Goal: Navigation & Orientation: Find specific page/section

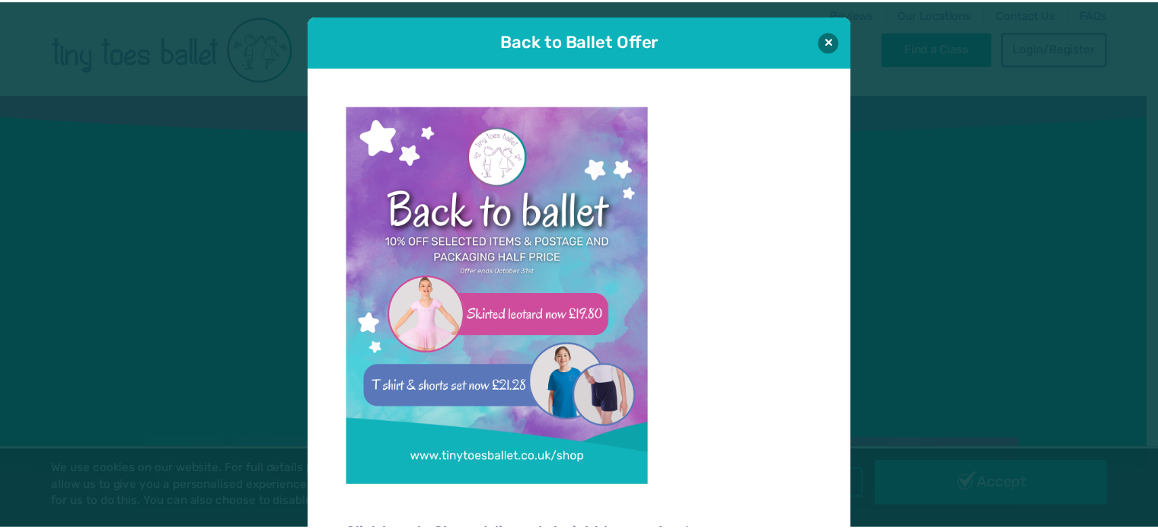
scroll to position [15, 0]
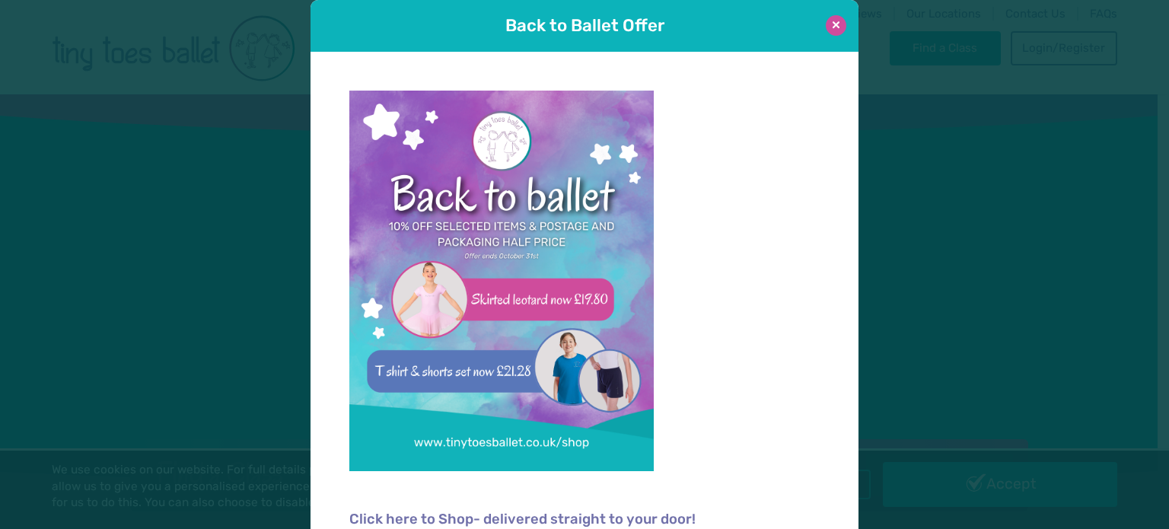
click at [834, 24] on button at bounding box center [836, 25] width 21 height 21
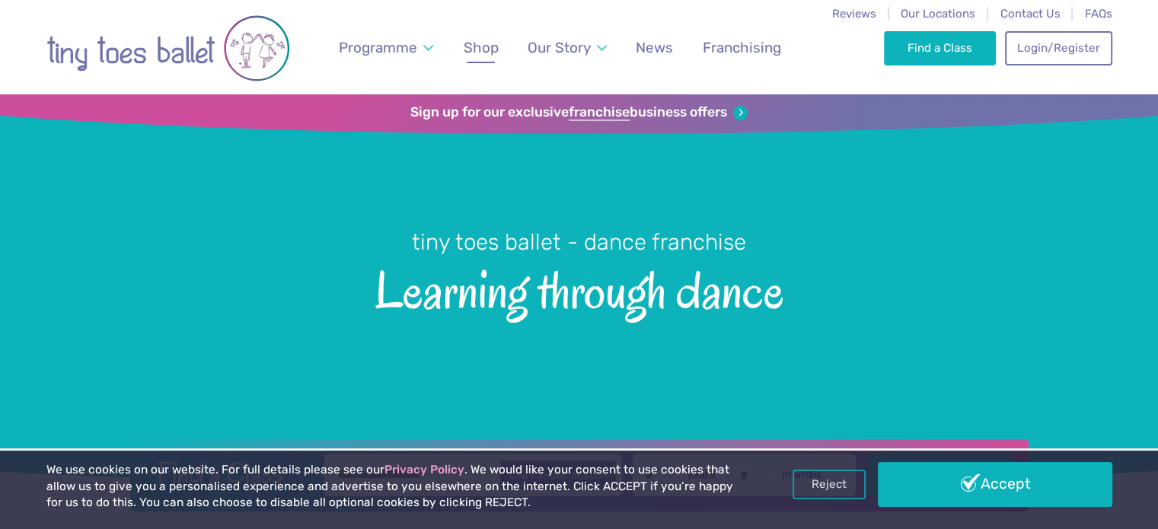
click at [499, 50] on link "Shop" at bounding box center [480, 48] width 49 height 36
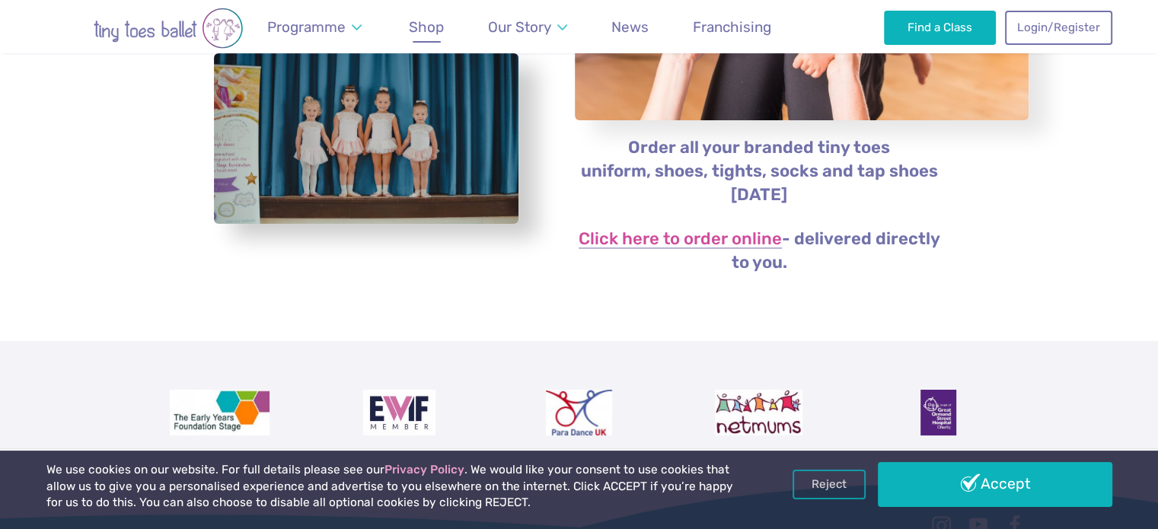
scroll to position [320, 0]
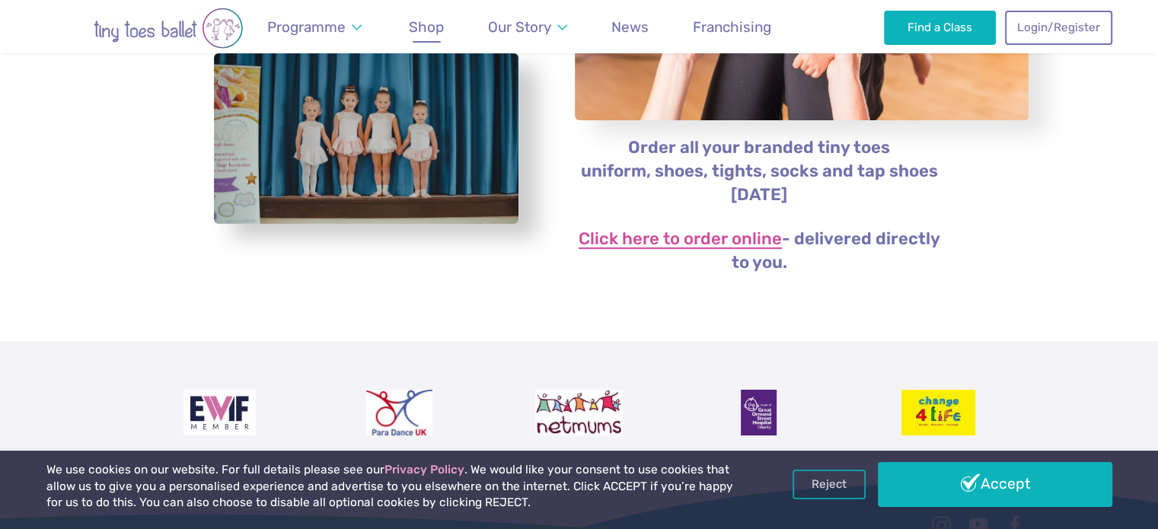
click at [697, 242] on link "Click here to order online" at bounding box center [679, 240] width 203 height 18
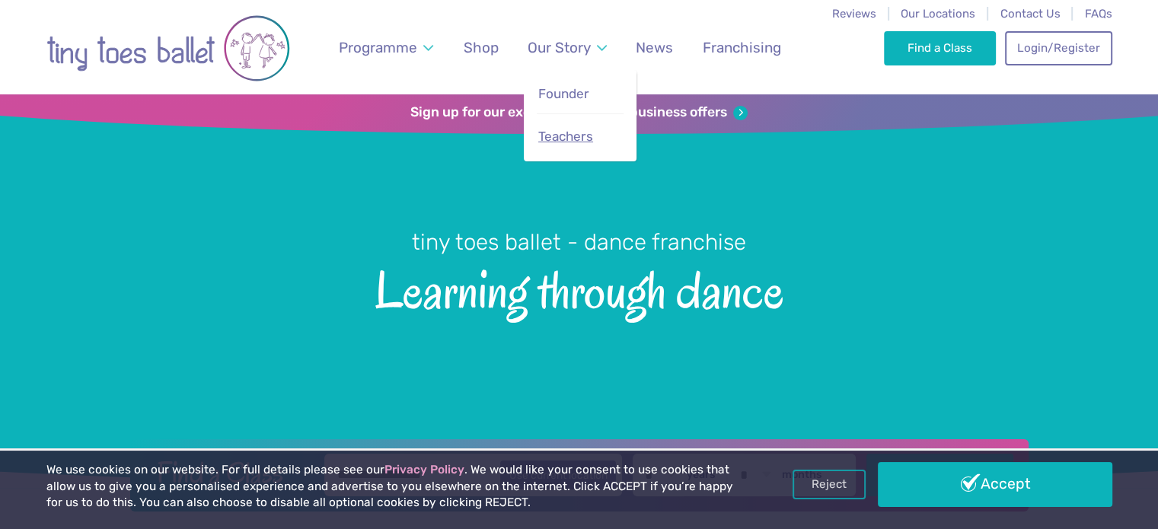
click at [588, 129] on span "Teachers" at bounding box center [565, 136] width 55 height 15
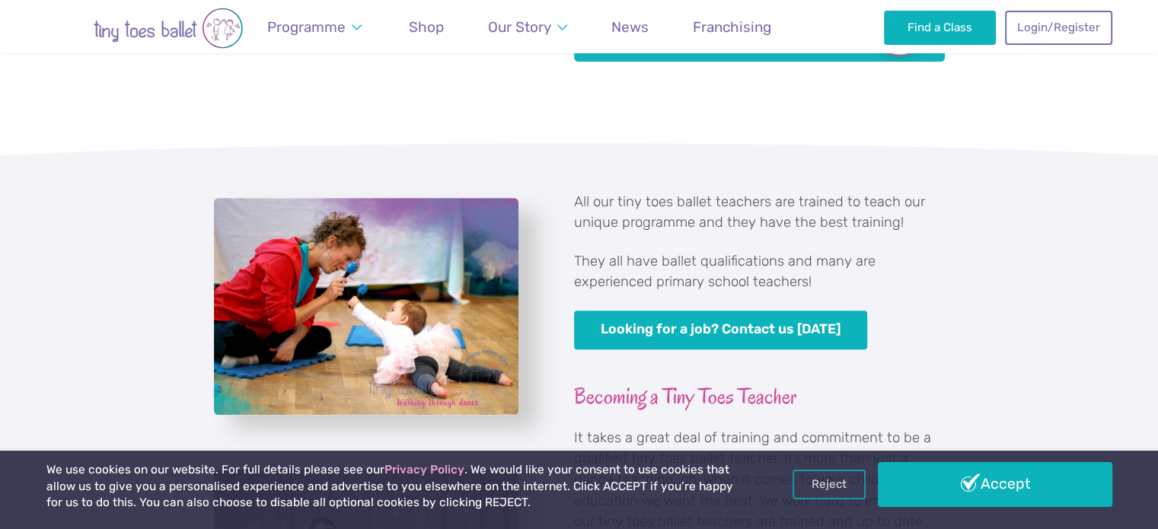
scroll to position [791, 0]
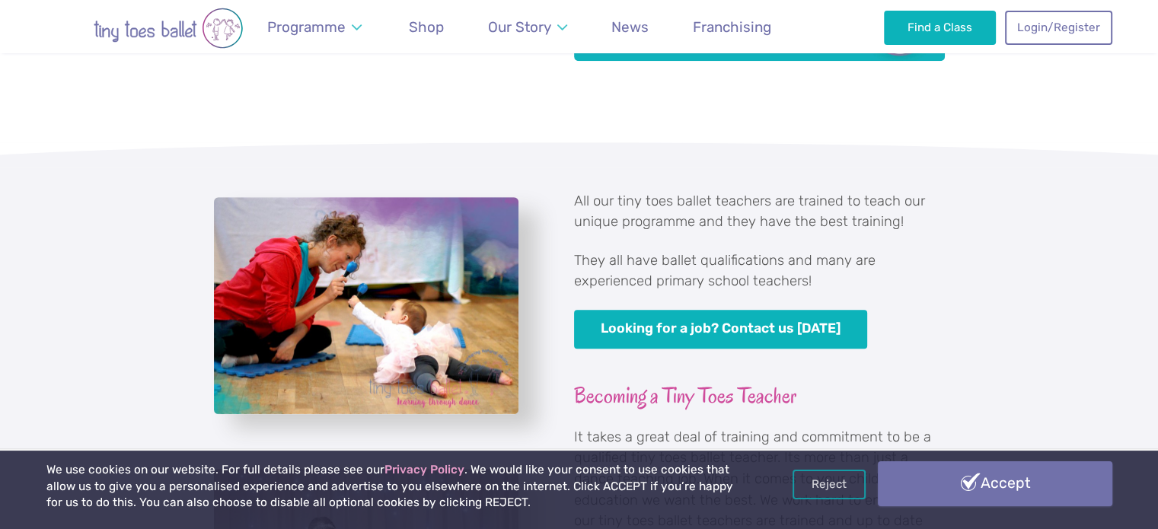
click at [938, 476] on link "Accept" at bounding box center [995, 483] width 234 height 44
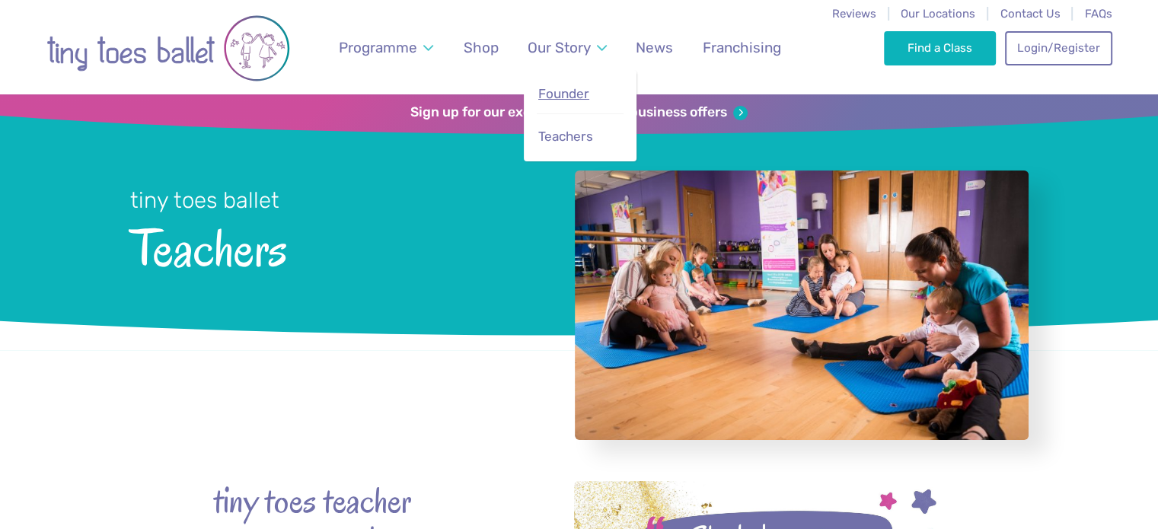
click at [597, 92] on link "Founder" at bounding box center [580, 94] width 87 height 33
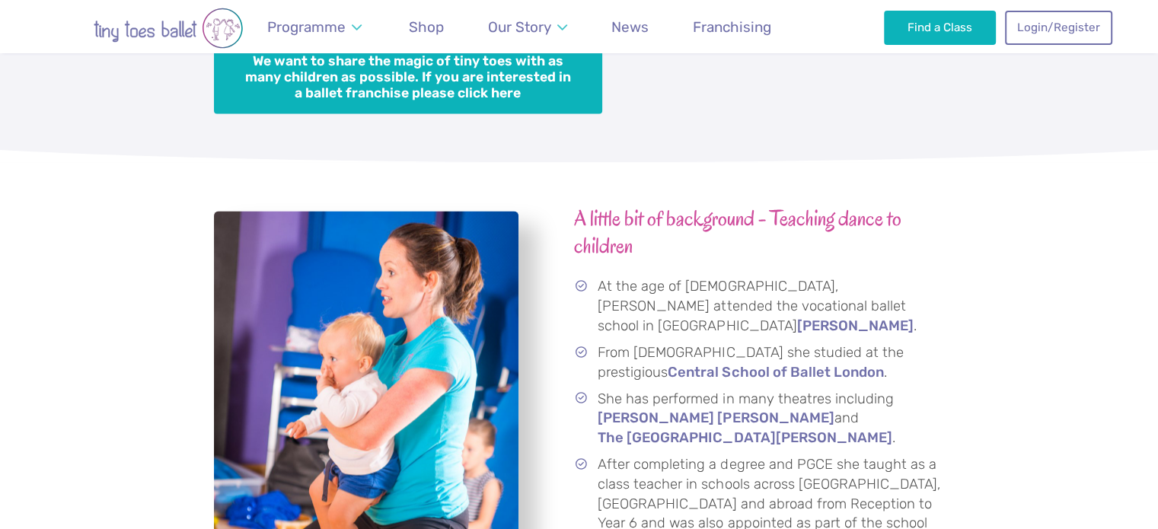
scroll to position [2076, 0]
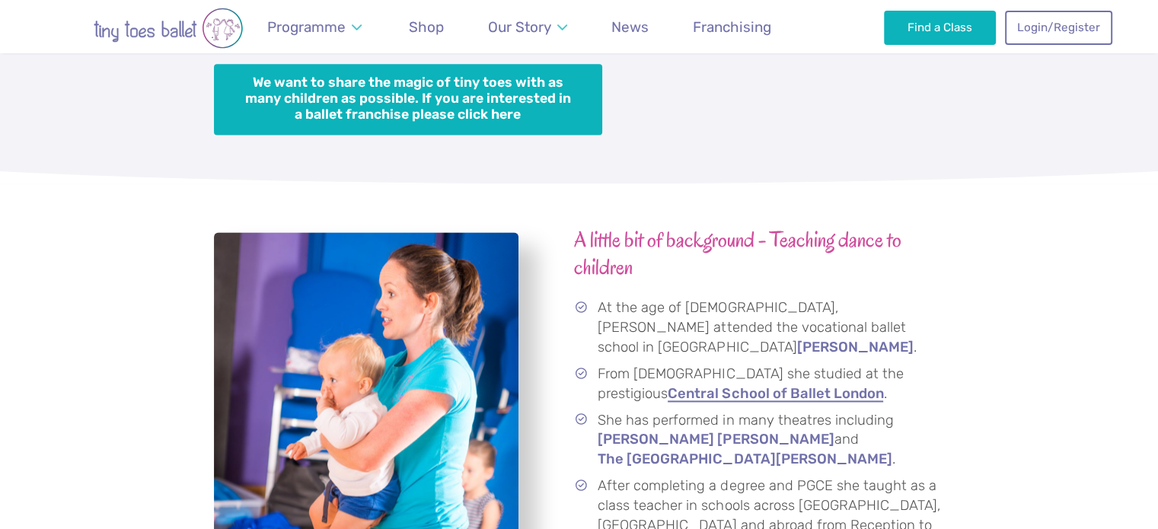
click at [747, 387] on link "Central School of Ballet London" at bounding box center [774, 394] width 215 height 15
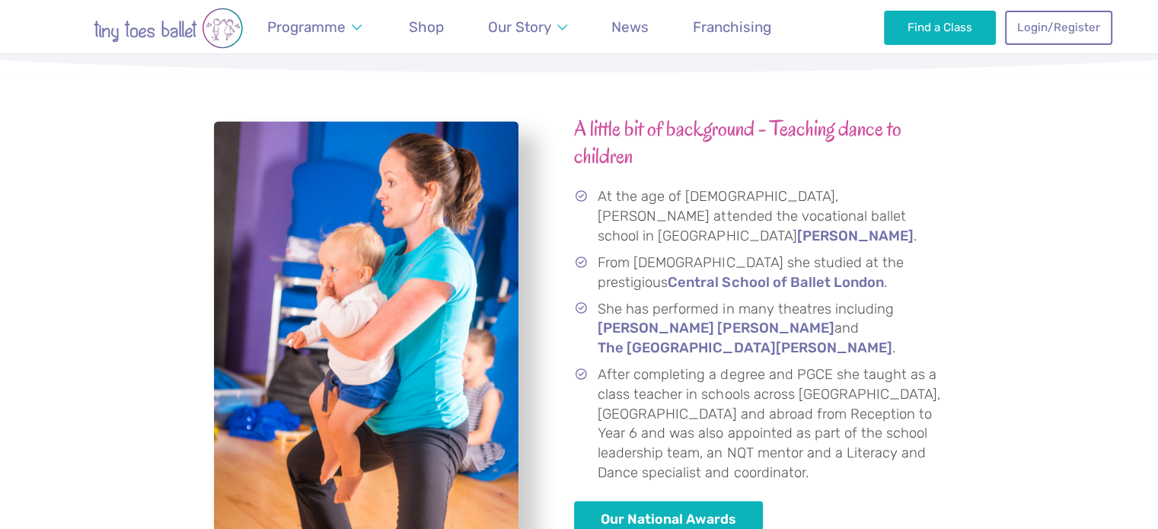
scroll to position [2206, 0]
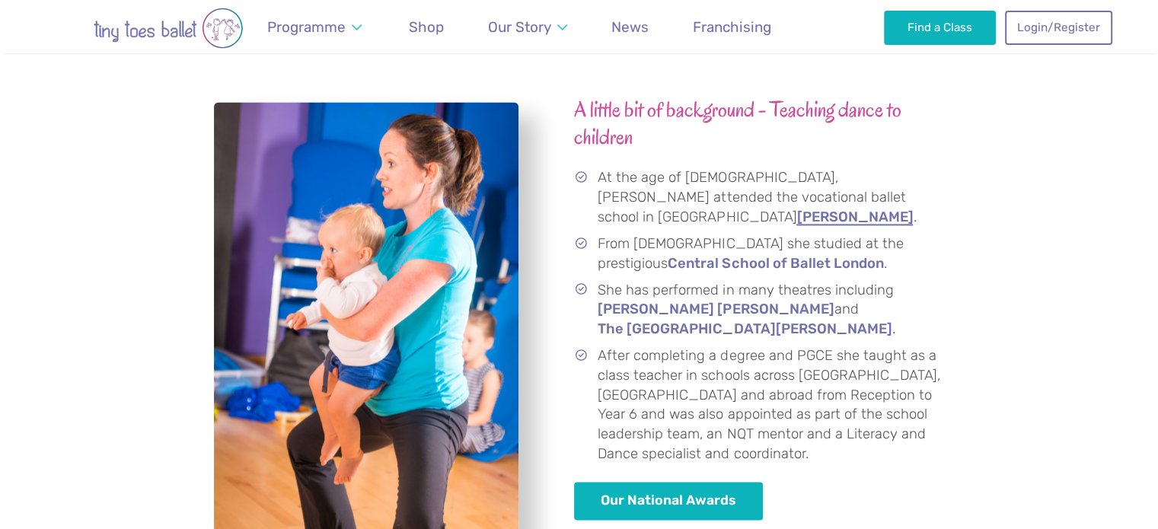
click at [796, 210] on link "Hammond" at bounding box center [854, 217] width 116 height 15
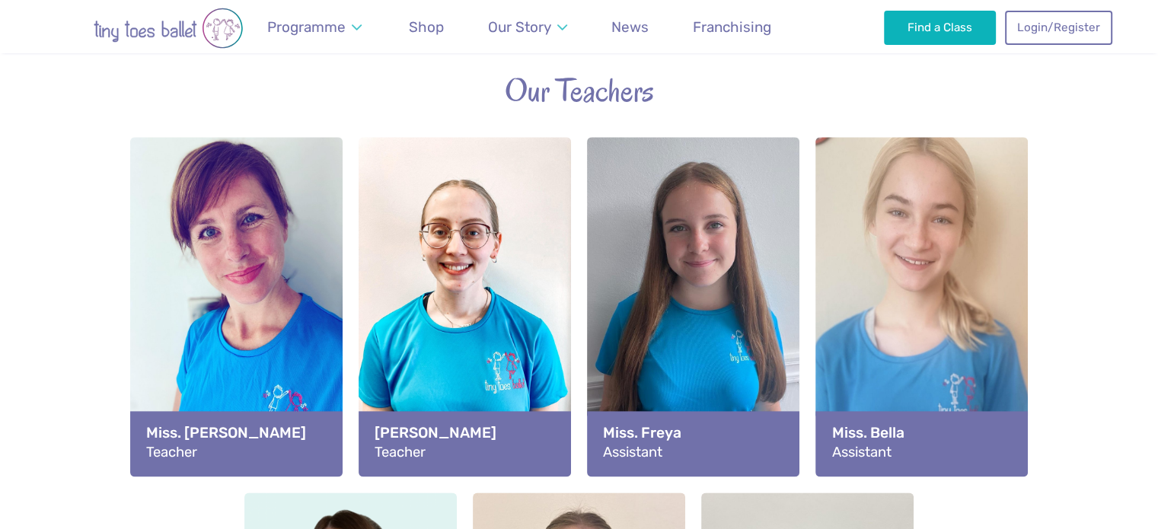
scroll to position [1924, 0]
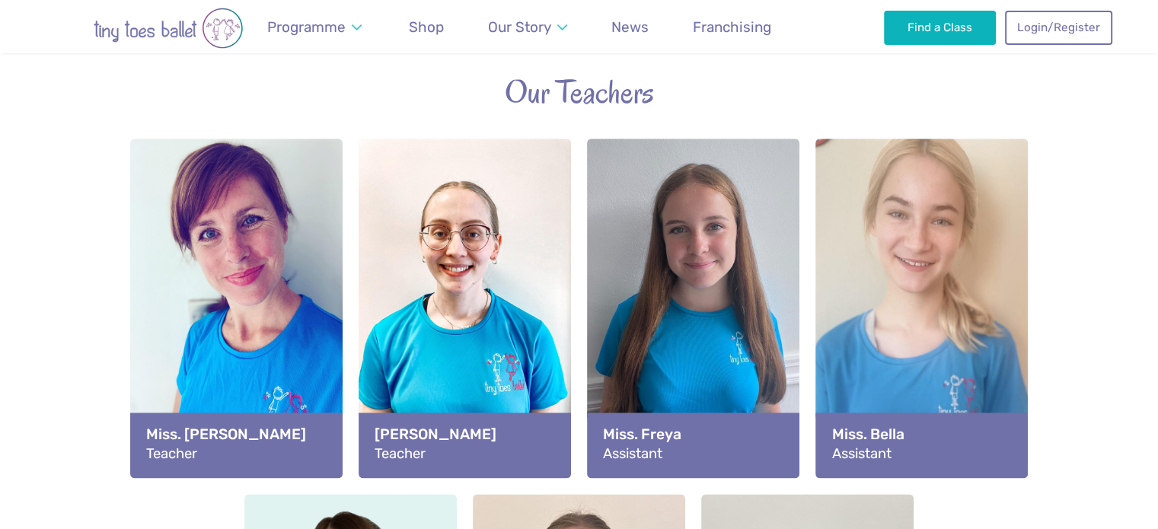
click at [711, 139] on div "View full-size image" at bounding box center [693, 278] width 212 height 279
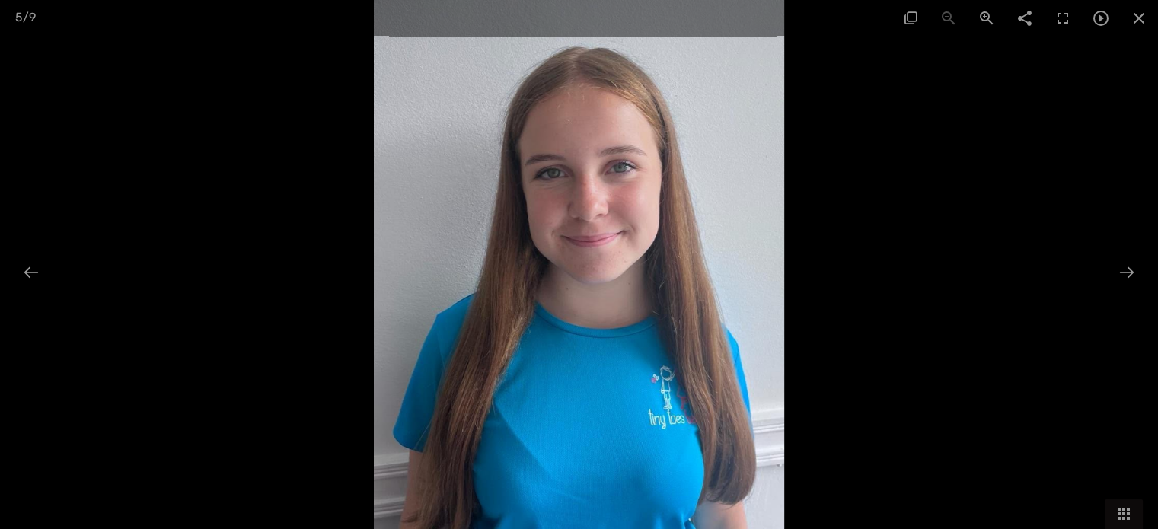
scroll to position [2149, 0]
click at [1129, 273] on div at bounding box center [1126, 272] width 32 height 30
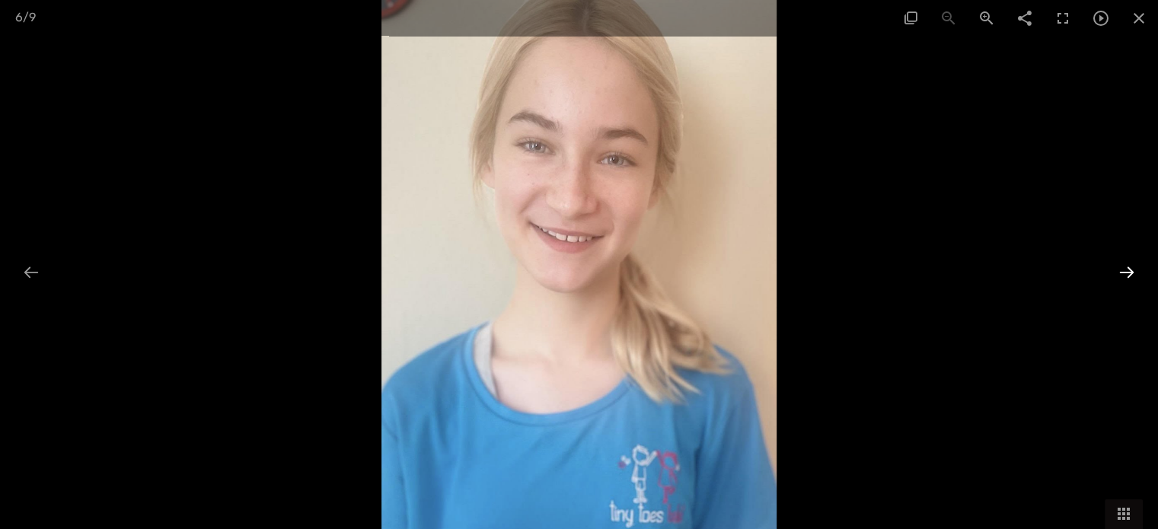
click at [1129, 273] on div at bounding box center [1126, 272] width 32 height 30
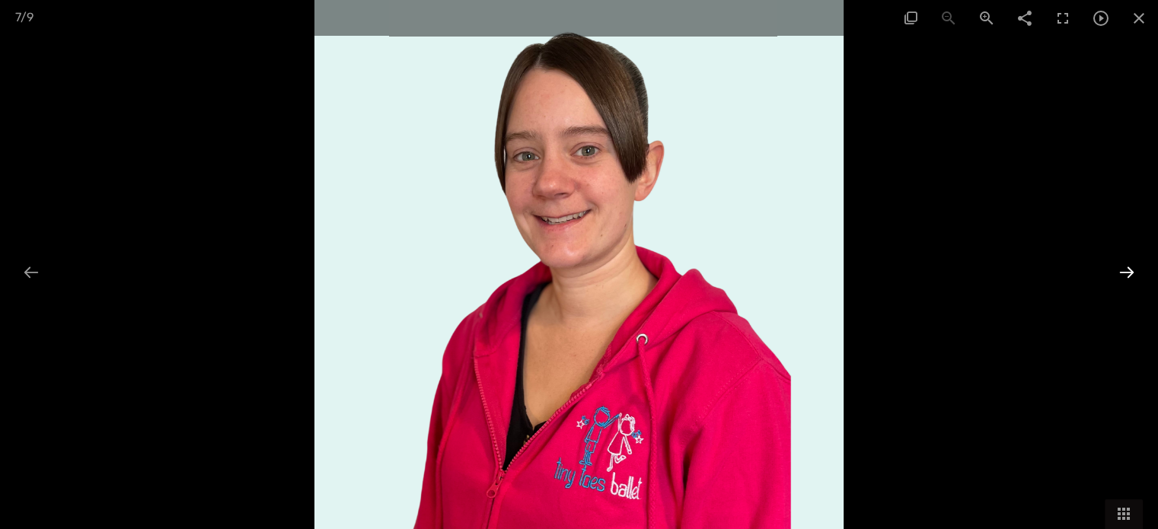
click at [1129, 273] on div at bounding box center [1126, 272] width 32 height 30
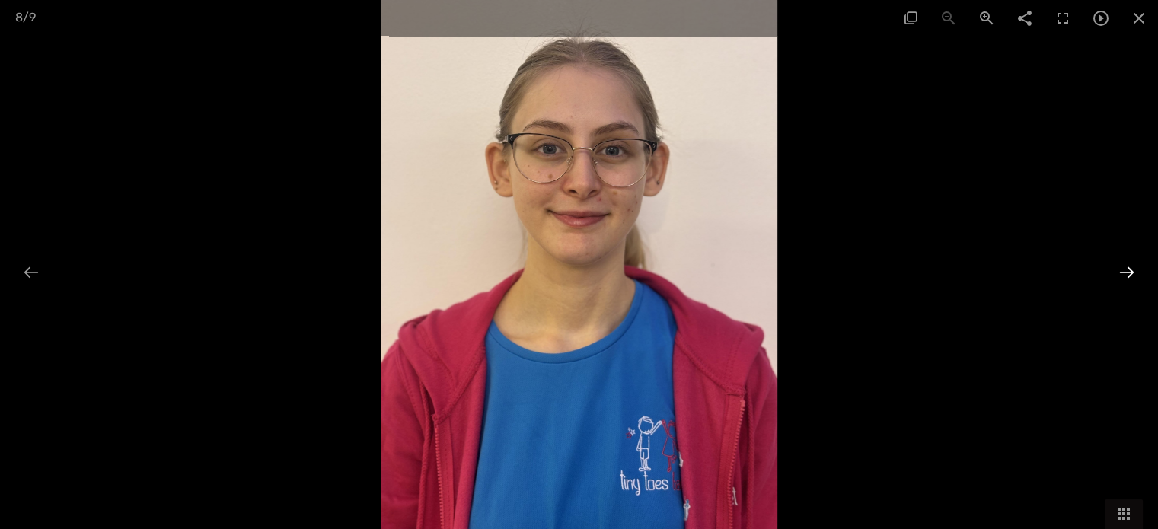
click at [1129, 273] on div at bounding box center [1126, 272] width 32 height 30
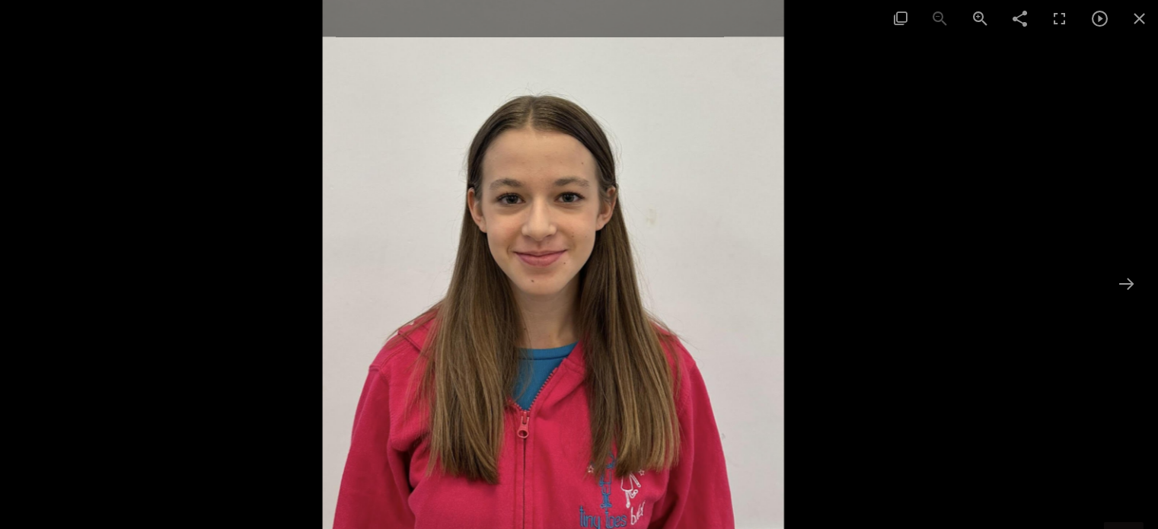
scroll to position [2142, 0]
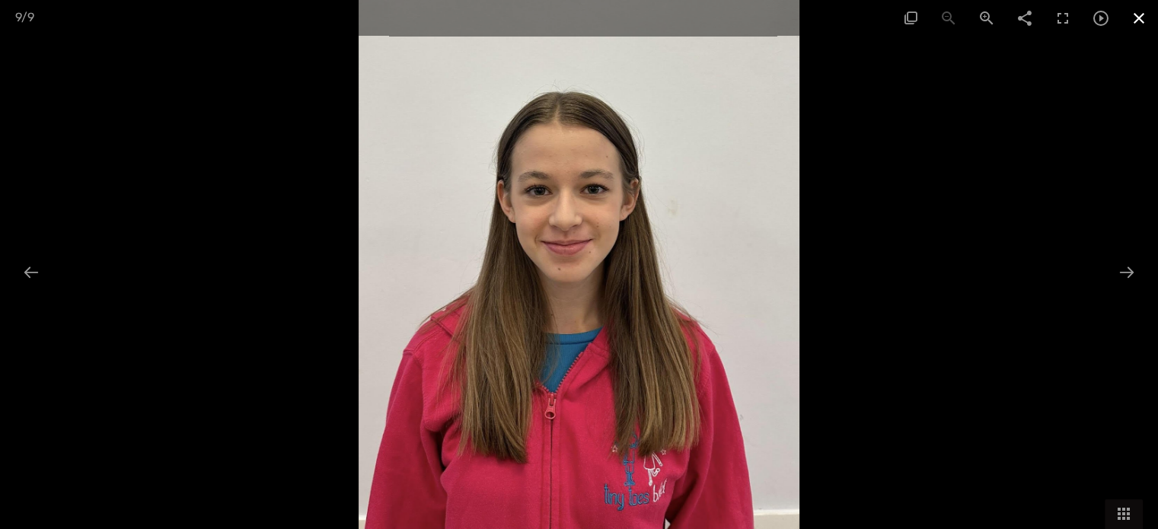
click at [1146, 14] on span at bounding box center [1139, 18] width 38 height 36
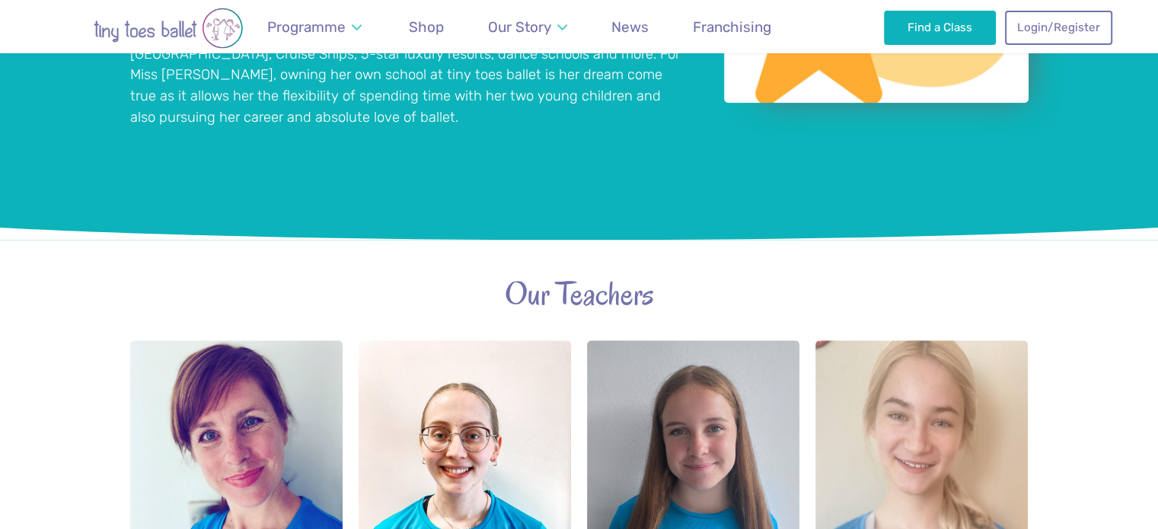
scroll to position [1715, 0]
